Goal: Task Accomplishment & Management: Use online tool/utility

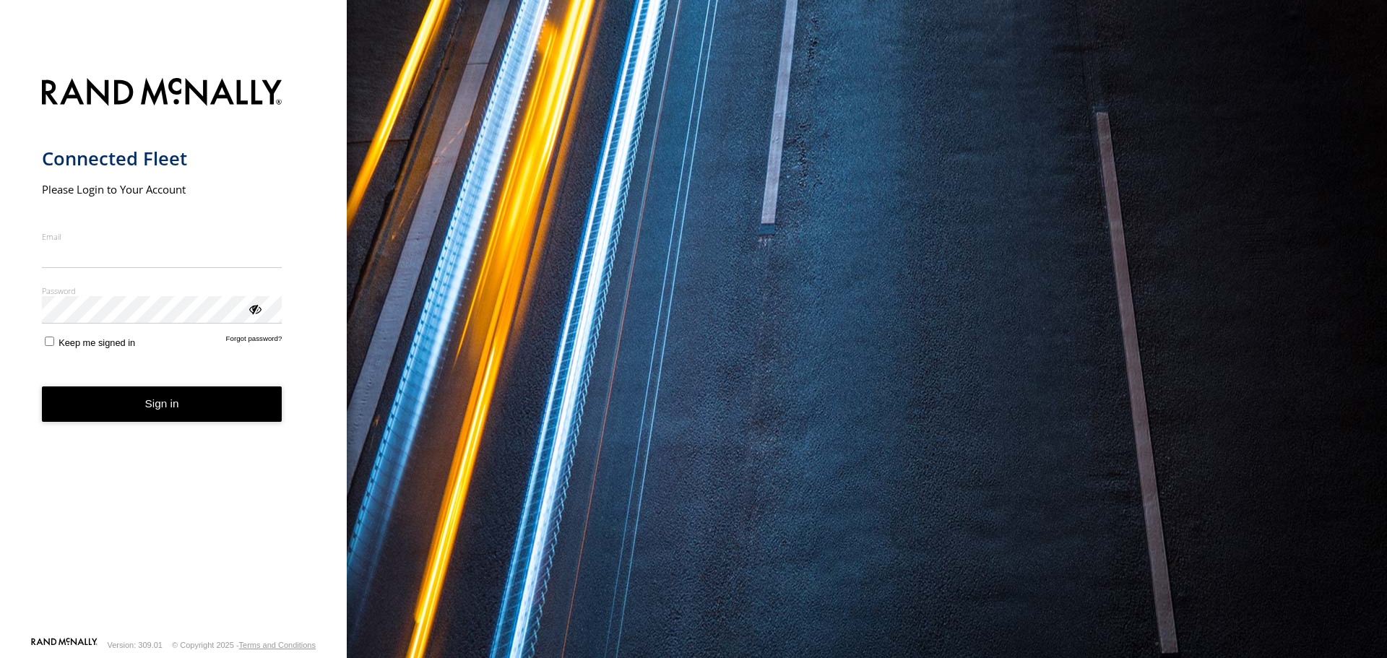
type input "**********"
click at [162, 418] on button "Sign in" at bounding box center [162, 404] width 241 height 35
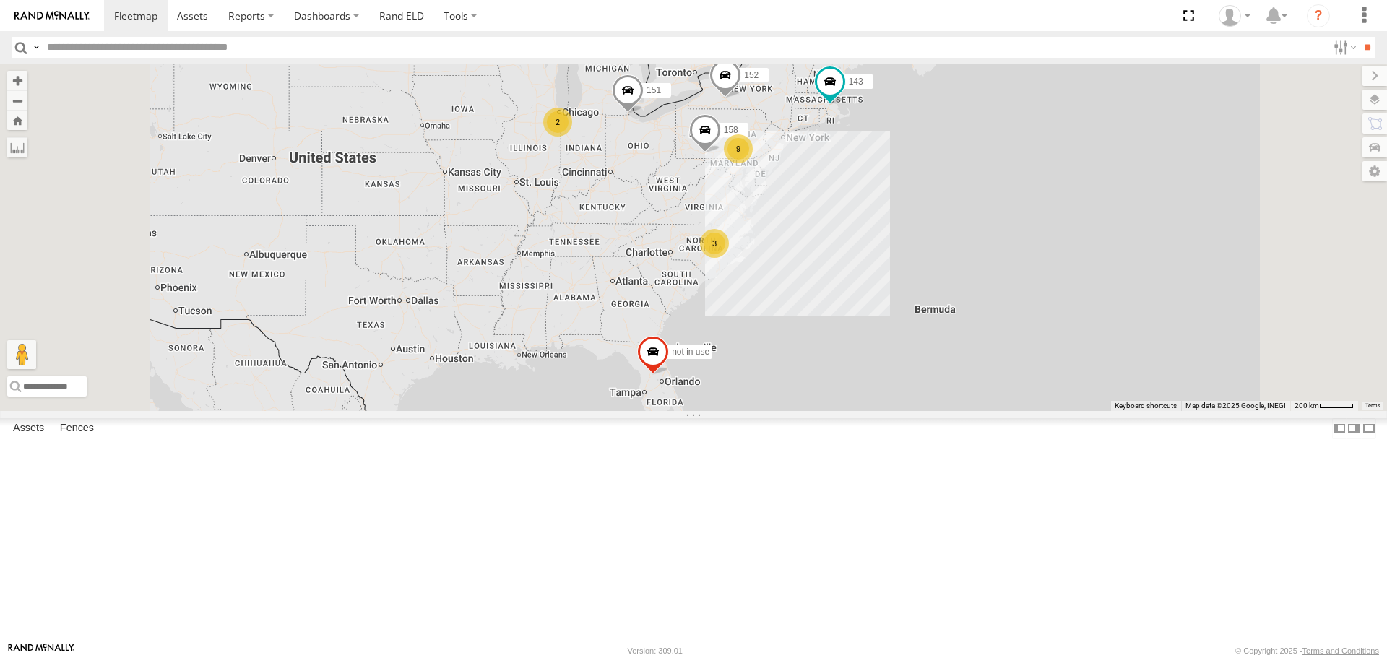
click at [0, 0] on span at bounding box center [0, 0] width 0 height 0
click at [391, 17] on link "Rand ELD" at bounding box center [401, 15] width 65 height 31
